Goal: Navigation & Orientation: Find specific page/section

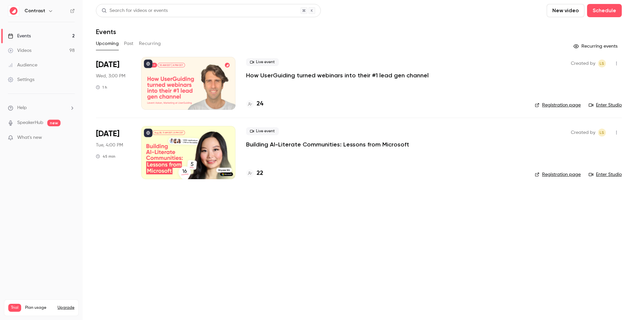
click at [74, 41] on link "Events 2" at bounding box center [41, 36] width 83 height 15
click at [70, 40] on link "Events 2" at bounding box center [41, 36] width 83 height 15
